Goal: Navigation & Orientation: Find specific page/section

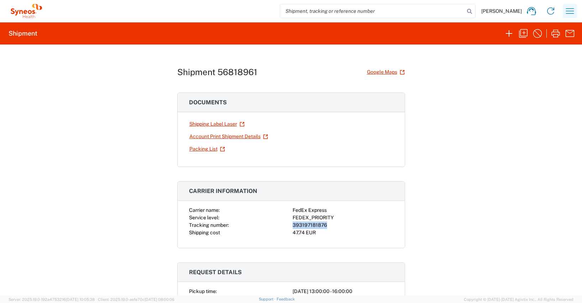
click at [570, 9] on icon "button" at bounding box center [570, 10] width 8 height 5
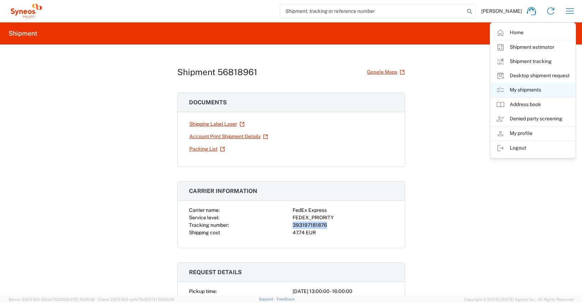
click at [528, 88] on link "My shipments" at bounding box center [532, 90] width 85 height 14
